Goal: Transaction & Acquisition: Purchase product/service

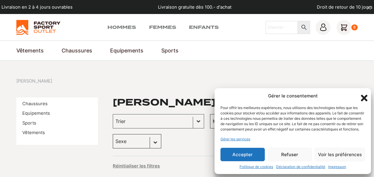
click at [284, 155] on button "Refuser" at bounding box center [290, 154] width 44 height 13
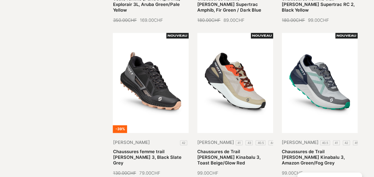
scroll to position [306, 0]
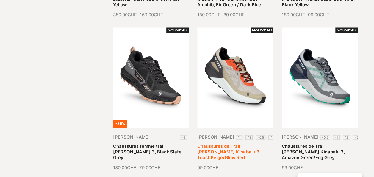
click at [214, 143] on link "Chaussures de Trail [PERSON_NAME] Kinabalu 3, Toast Beige/Glow Red" at bounding box center [228, 151] width 63 height 17
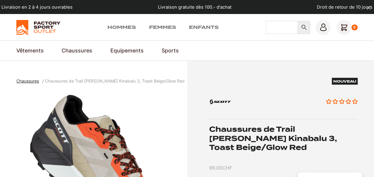
click at [273, 30] on input "Chercher" at bounding box center [282, 27] width 32 height 13
type input "[PERSON_NAME]"
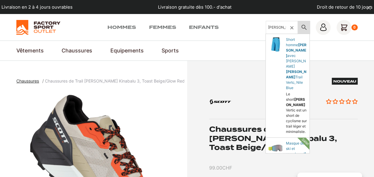
click at [304, 24] on icon at bounding box center [304, 27] width 12 height 7
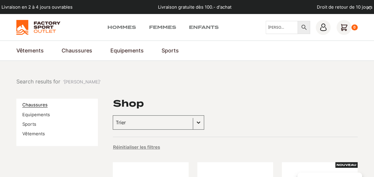
click at [40, 105] on link "Chaussures" at bounding box center [34, 104] width 25 height 5
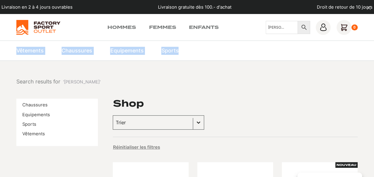
drag, startPoint x: 374, startPoint y: 26, endPoint x: 375, endPoint y: 48, distance: 22.3
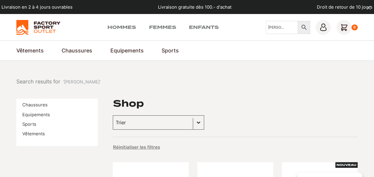
drag, startPoint x: 375, startPoint y: 48, endPoint x: 303, endPoint y: 86, distance: 81.6
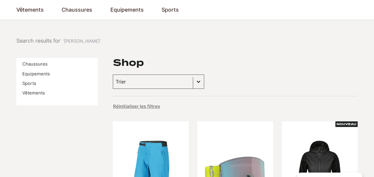
scroll to position [24, 0]
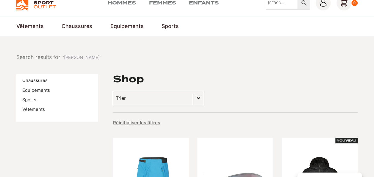
click at [35, 78] on link "Chaussures" at bounding box center [34, 80] width 25 height 5
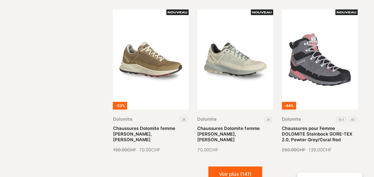
scroll to position [634, 0]
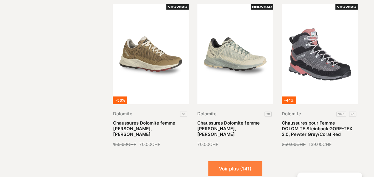
click at [243, 165] on button "Voir plus (141)" at bounding box center [235, 168] width 54 height 15
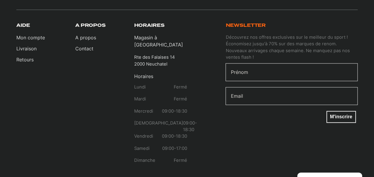
scroll to position [1482, 0]
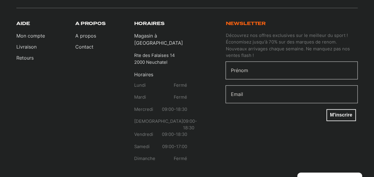
click at [136, 52] on p "Rte des Falaises 14 2000 Neuchatel" at bounding box center [154, 58] width 41 height 13
click at [81, 51] on div "A propos A propos Contact" at bounding box center [101, 94] width 53 height 146
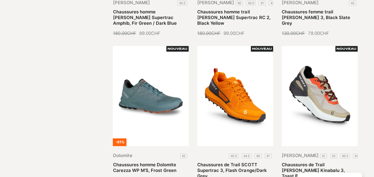
scroll to position [293, 0]
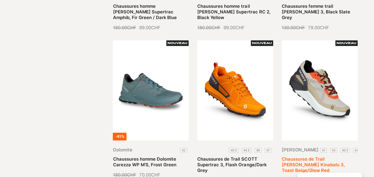
click at [331, 156] on link "Chaussures de Trail SCOTT Kinabalu 3, Toast Beige/Glow Red" at bounding box center [313, 164] width 63 height 17
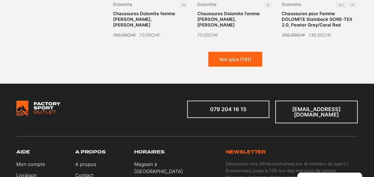
scroll to position [741, 0]
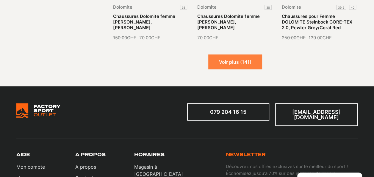
click at [255, 63] on button "Voir plus (141)" at bounding box center [235, 61] width 54 height 15
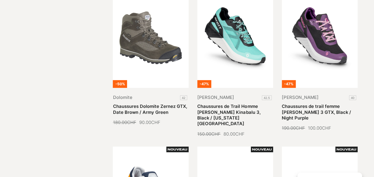
scroll to position [958, 0]
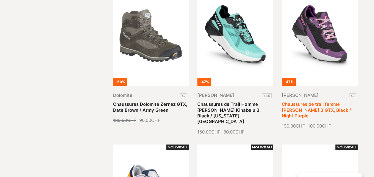
click at [312, 101] on link "Chaussures de trail femme Scott Kinabalu 3 GTX, Black / Night Purple" at bounding box center [316, 109] width 69 height 17
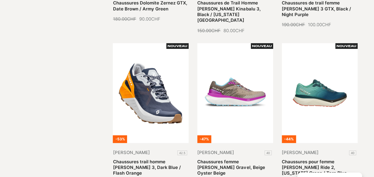
scroll to position [1061, 0]
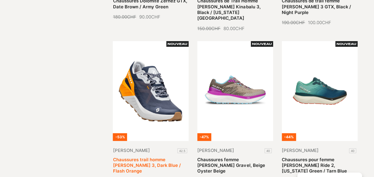
click at [160, 157] on link "Chaussures trail homme [PERSON_NAME] 3, Dark Blue / Flash Orange" at bounding box center [147, 165] width 68 height 17
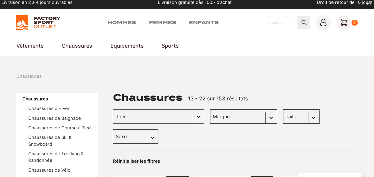
scroll to position [0, 0]
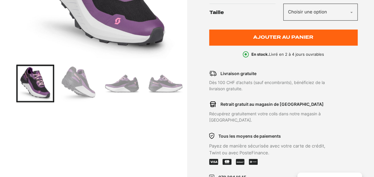
scroll to position [185, 0]
